Goal: Information Seeking & Learning: Check status

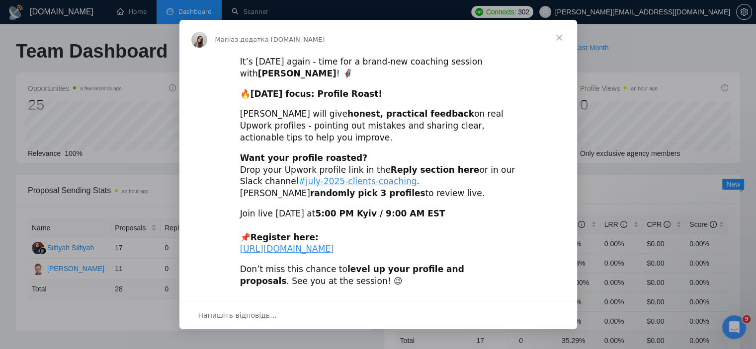
click at [557, 37] on span "Закрити" at bounding box center [559, 38] width 36 height 36
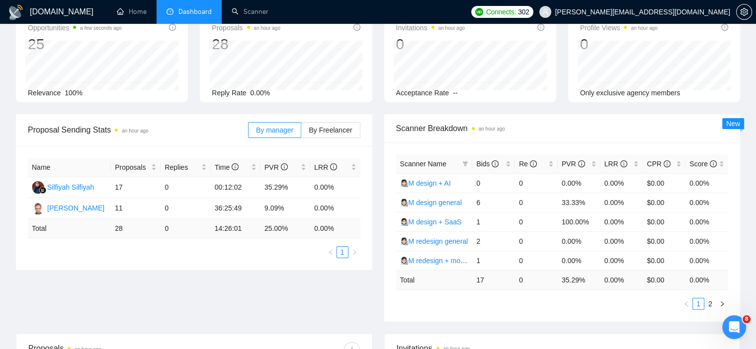
scroll to position [48, 0]
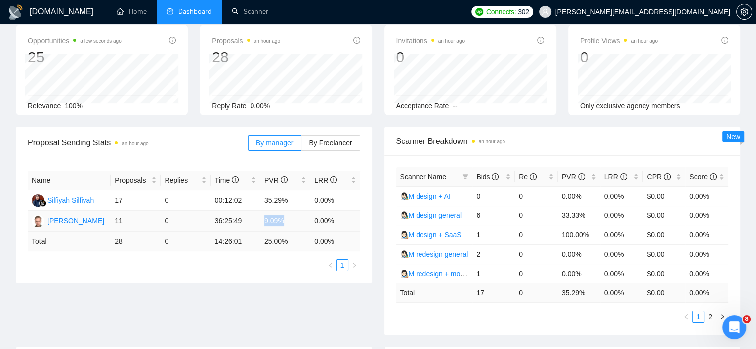
drag, startPoint x: 287, startPoint y: 221, endPoint x: 262, endPoint y: 221, distance: 24.9
click at [262, 221] on td "9.09%" at bounding box center [285, 221] width 50 height 21
drag, startPoint x: 262, startPoint y: 199, endPoint x: 289, endPoint y: 200, distance: 26.4
click at [289, 200] on td "35.29%" at bounding box center [285, 200] width 50 height 21
drag, startPoint x: 214, startPoint y: 200, endPoint x: 244, endPoint y: 201, distance: 30.3
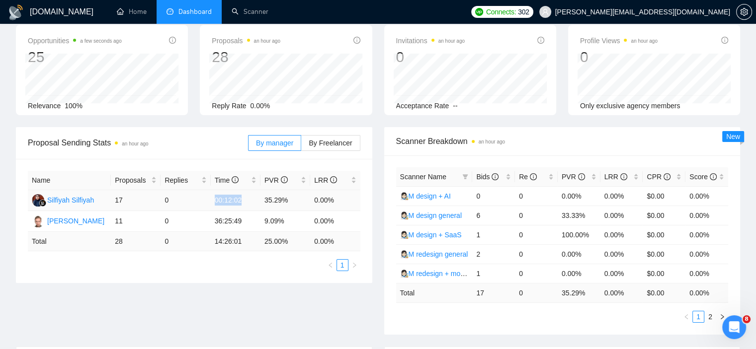
click at [244, 201] on td "00:12:02" at bounding box center [236, 200] width 50 height 21
click at [245, 200] on td "00:12:02" at bounding box center [236, 200] width 50 height 21
drag, startPoint x: 217, startPoint y: 200, endPoint x: 245, endPoint y: 200, distance: 27.3
click at [244, 200] on td "00:12:02" at bounding box center [236, 200] width 50 height 21
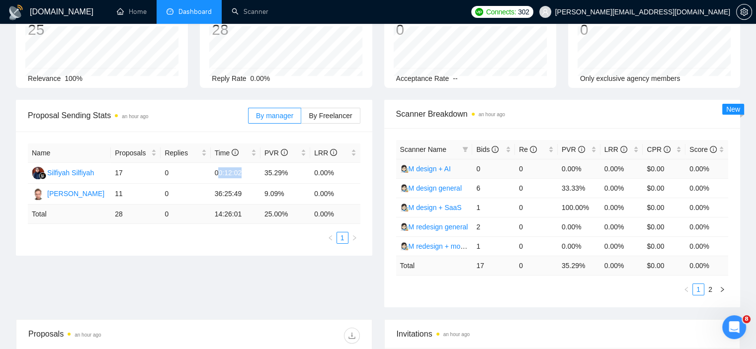
scroll to position [72, 0]
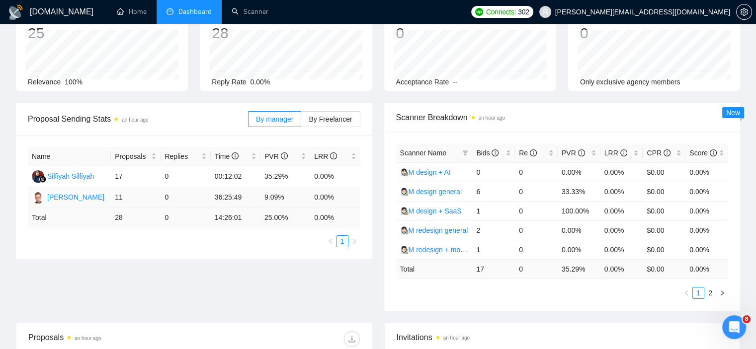
click at [216, 196] on td "36:25:49" at bounding box center [236, 197] width 50 height 21
drag, startPoint x: 220, startPoint y: 196, endPoint x: 213, endPoint y: 197, distance: 7.0
click at [213, 197] on td "36:25:49" at bounding box center [236, 197] width 50 height 21
click at [215, 196] on td "36:25:49" at bounding box center [236, 197] width 50 height 21
drag, startPoint x: 215, startPoint y: 197, endPoint x: 245, endPoint y: 197, distance: 29.8
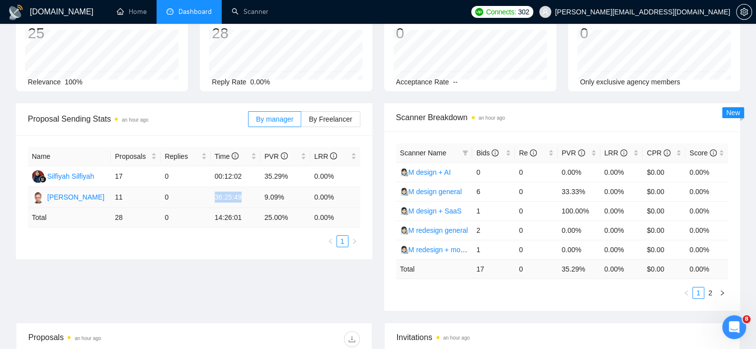
click at [245, 197] on td "36:25:49" at bounding box center [236, 197] width 50 height 21
click at [248, 196] on td "36:25:49" at bounding box center [236, 197] width 50 height 21
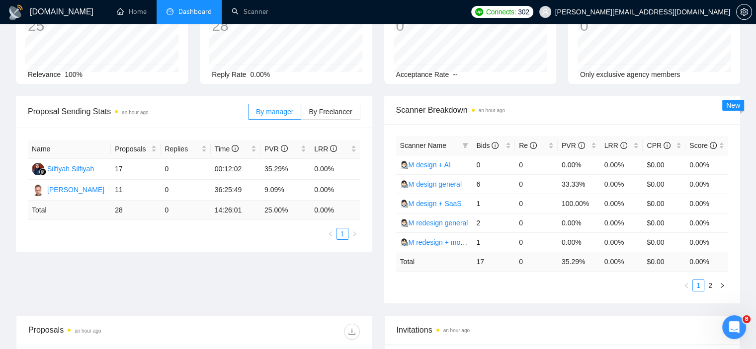
scroll to position [84, 0]
